Goal: Find contact information: Obtain details needed to contact an individual or organization

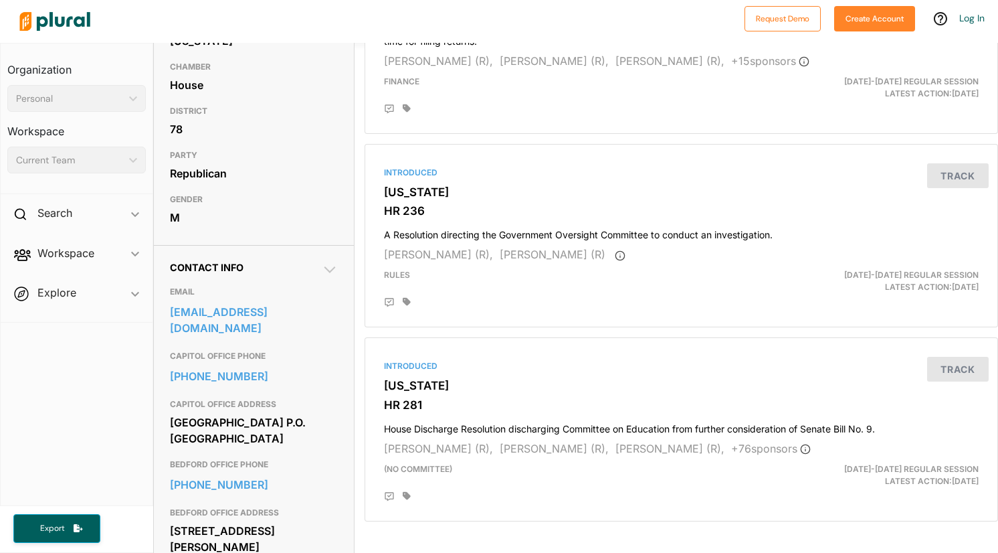
scroll to position [228, 0]
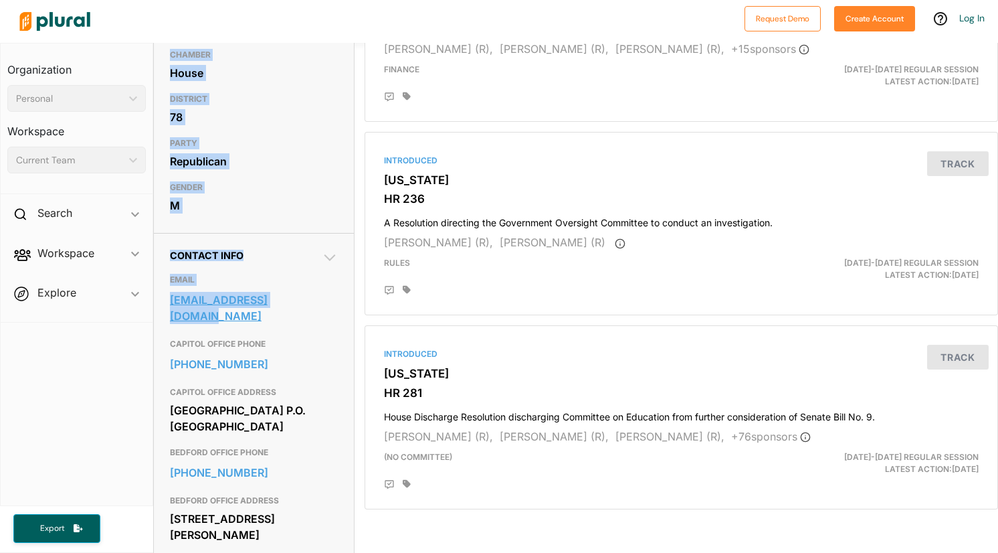
drag, startPoint x: 152, startPoint y: 324, endPoint x: 312, endPoint y: 327, distance: 160.6
click at [312, 327] on div "Organization Personal ic_keyboard_arrow_down Personal Workspace Current Team ic…" at bounding box center [499, 298] width 998 height 510
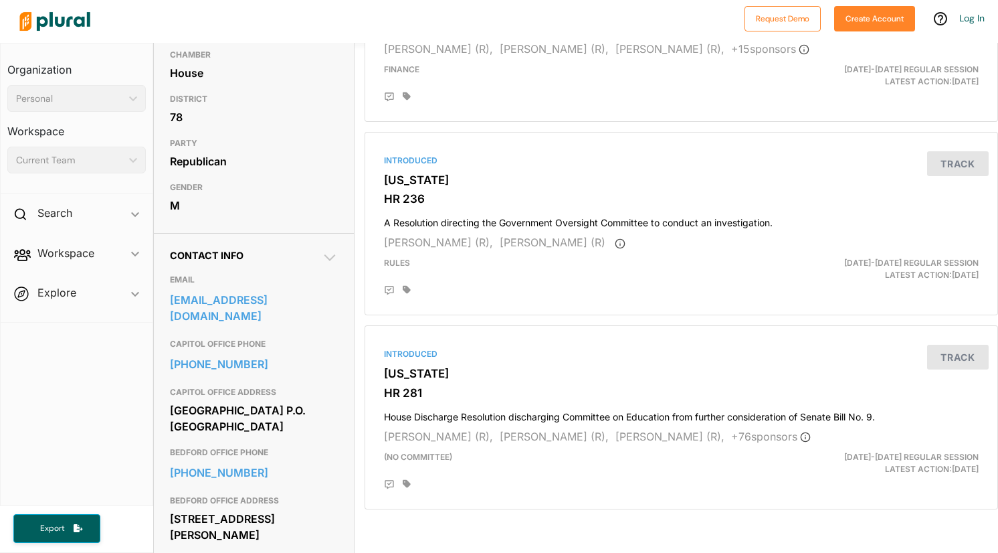
click at [338, 369] on div "Contact Info EMAIL [EMAIL_ADDRESS][DOMAIN_NAME] CAPITOL OFFICE PHONE [PHONE_NUM…" at bounding box center [254, 426] width 200 height 387
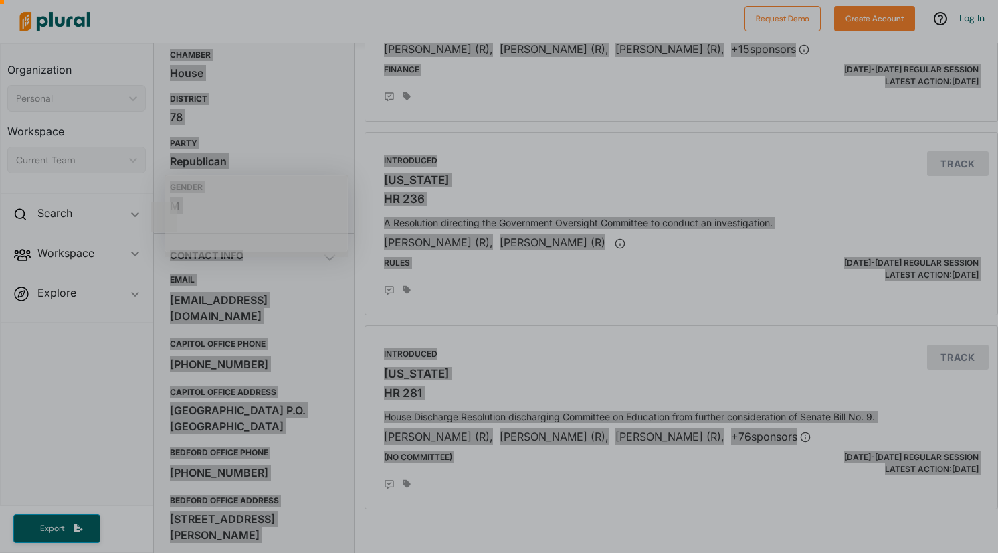
drag, startPoint x: 142, startPoint y: 322, endPoint x: 248, endPoint y: 321, distance: 106.4
click at [248, 321] on body "Request Demo Create Account Log In Organization Personal ic_keyboard_arrow_down…" at bounding box center [499, 276] width 998 height 553
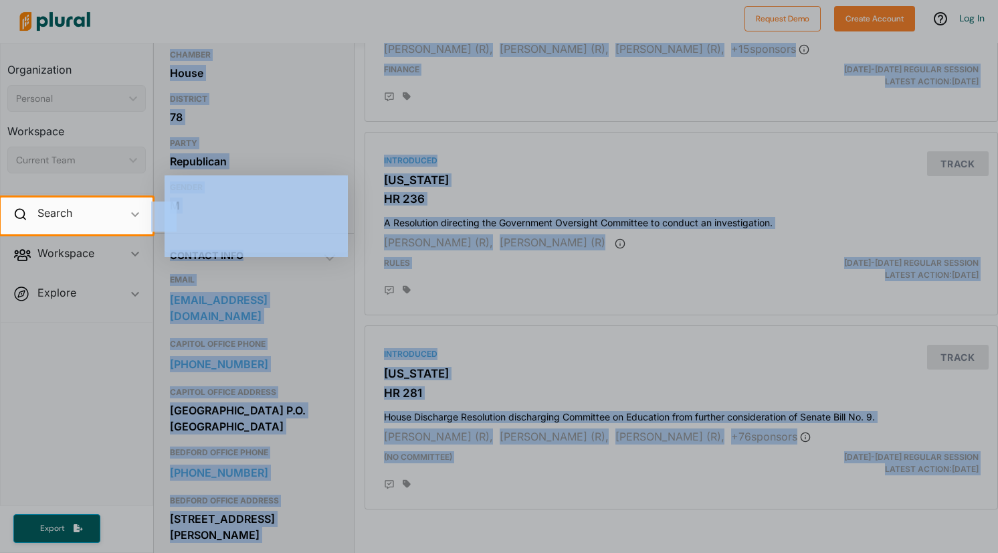
click at [343, 328] on div at bounding box center [499, 393] width 998 height 319
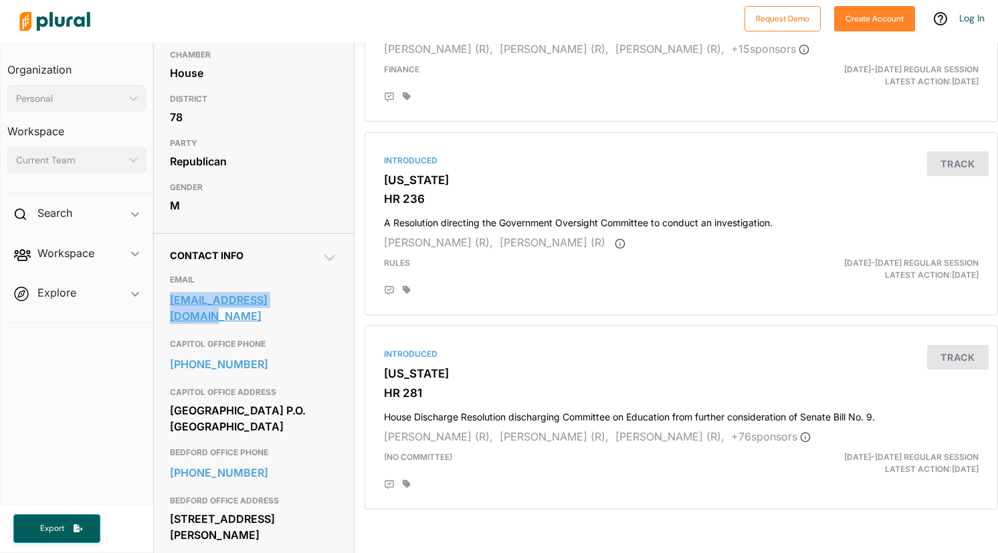
drag, startPoint x: 166, startPoint y: 324, endPoint x: 308, endPoint y: 322, distance: 142.5
click at [308, 322] on div "Contact Info EMAIL [EMAIL_ADDRESS][DOMAIN_NAME] CAPITOL OFFICE PHONE [PHONE_NUM…" at bounding box center [254, 426] width 200 height 387
copy link "[EMAIL_ADDRESS][DOMAIN_NAME]"
